Goal: Find specific page/section: Find specific page/section

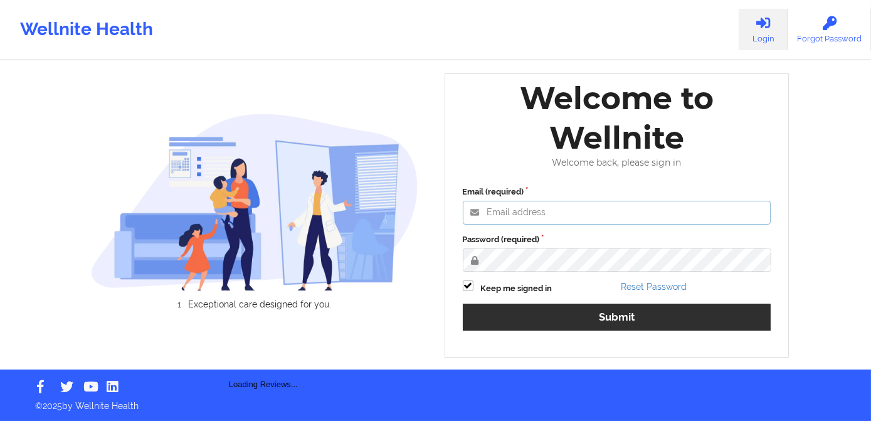
type input "[PERSON_NAME][EMAIL_ADDRESS][DOMAIN_NAME]"
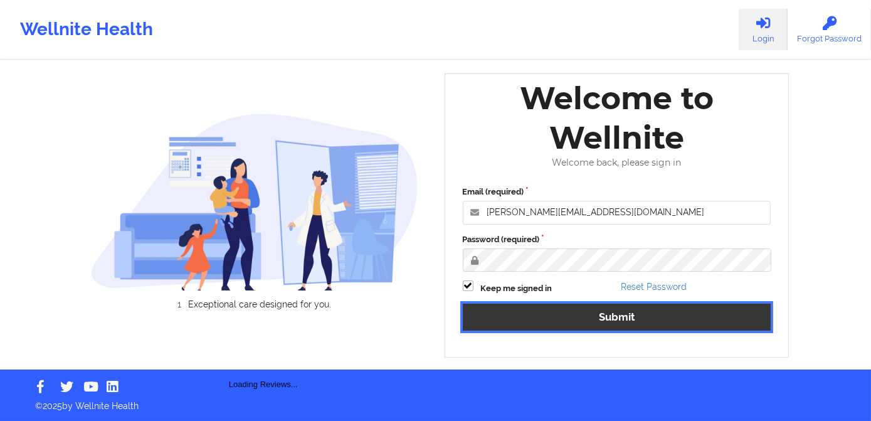
click at [610, 321] on button "Submit" at bounding box center [617, 316] width 308 height 27
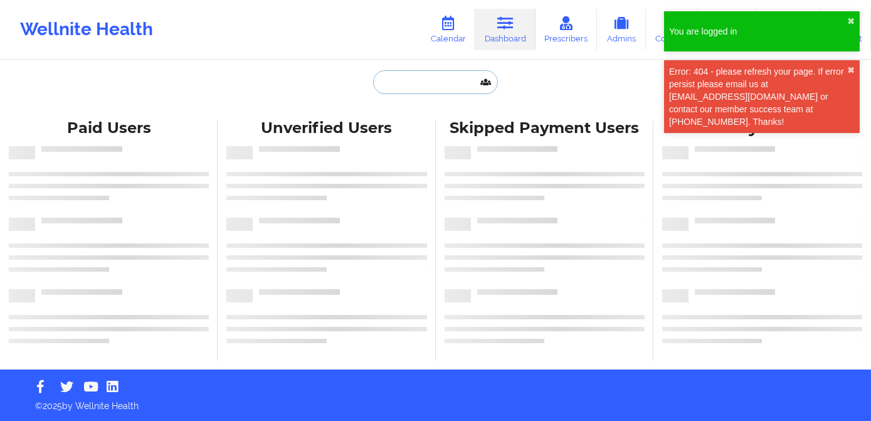
click at [411, 79] on input "text" at bounding box center [435, 82] width 124 height 24
paste input "[EMAIL_ADDRESS][DOMAIN_NAME]"
type input "[EMAIL_ADDRESS][DOMAIN_NAME]"
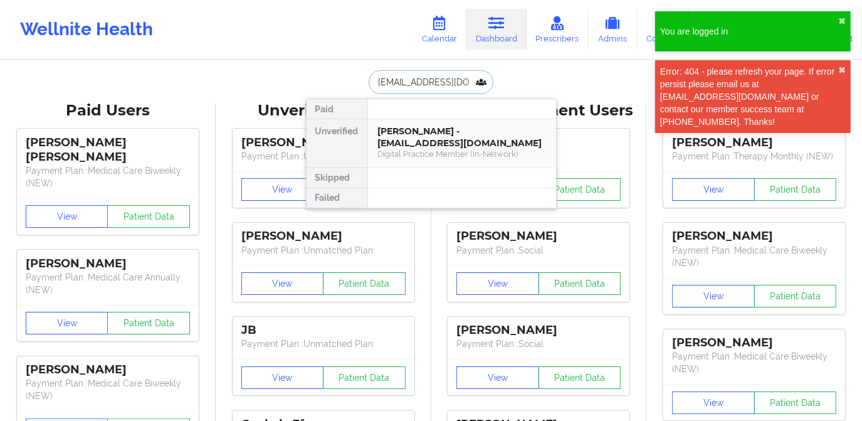
click at [438, 129] on div "[PERSON_NAME] - [EMAIL_ADDRESS][DOMAIN_NAME]" at bounding box center [462, 136] width 168 height 23
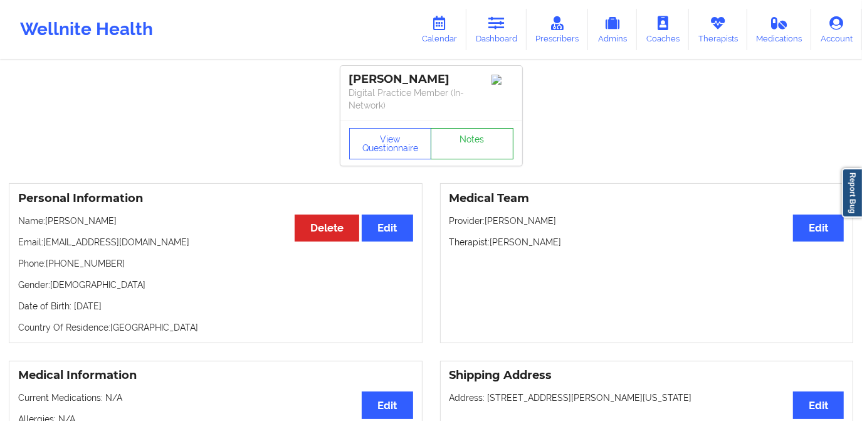
click at [473, 150] on link "Notes" at bounding box center [472, 143] width 83 height 31
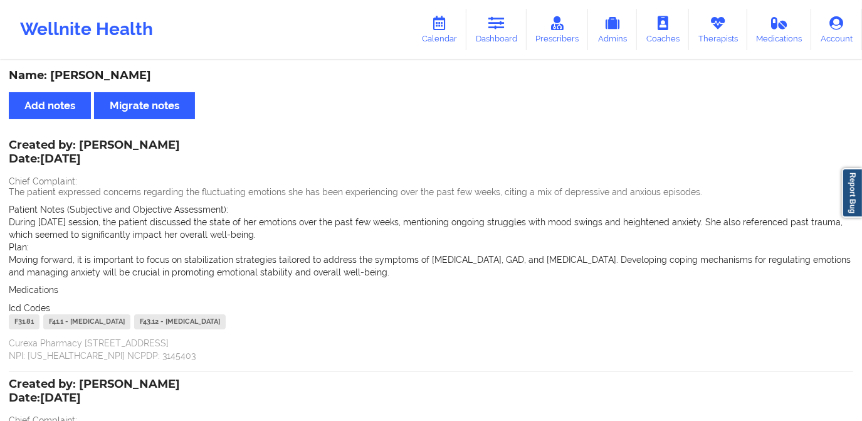
drag, startPoint x: 140, startPoint y: 75, endPoint x: 53, endPoint y: 76, distance: 87.1
click at [53, 76] on div "Name: [PERSON_NAME]" at bounding box center [431, 75] width 844 height 14
copy div "[PERSON_NAME]"
